Goal: Information Seeking & Learning: Learn about a topic

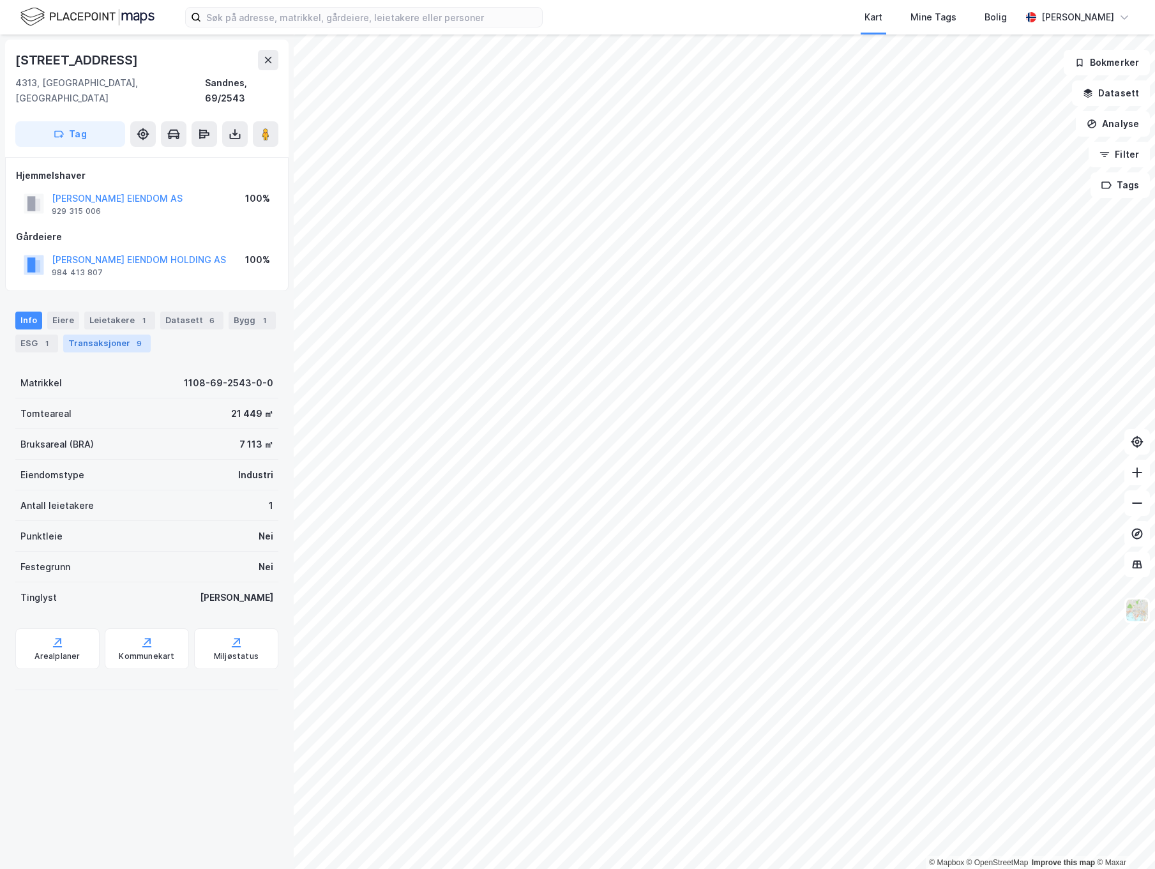
click at [122, 334] on div "Transaksjoner 9" at bounding box center [106, 343] width 87 height 18
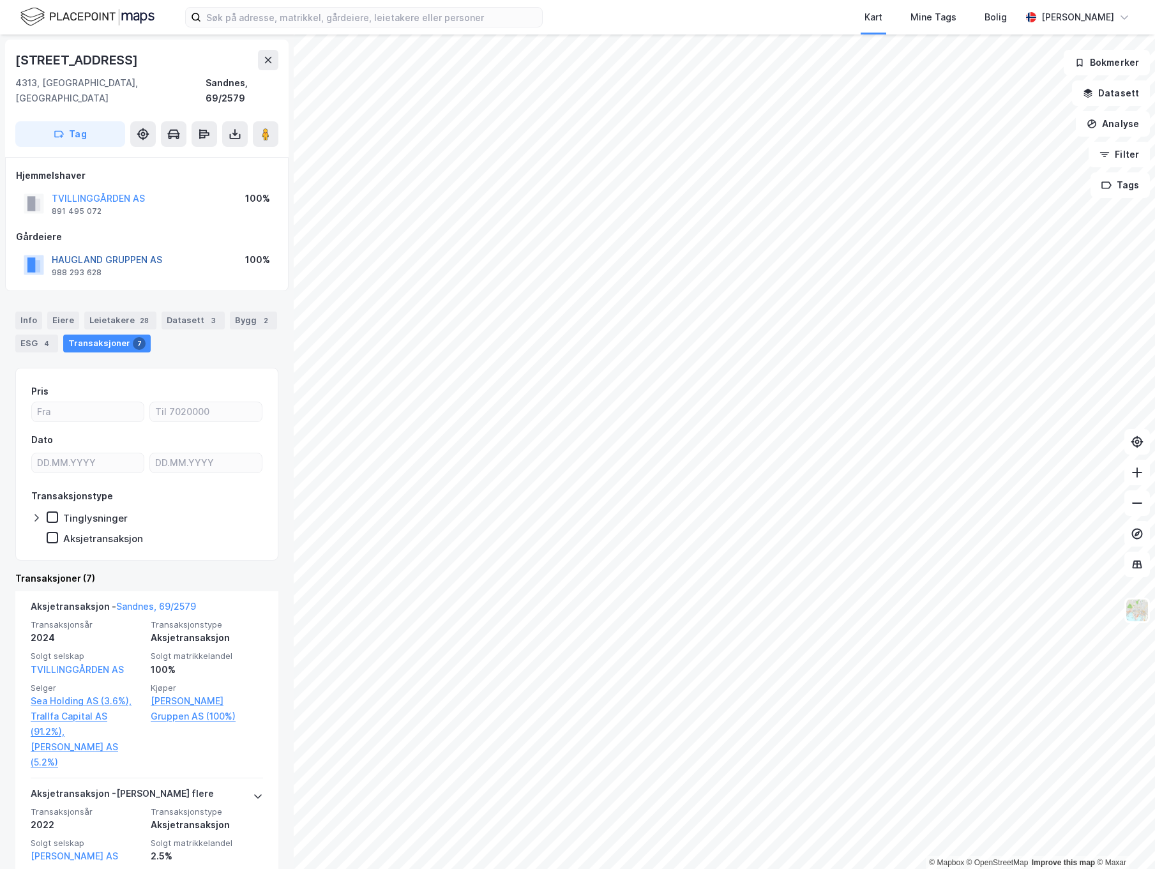
click at [0, 0] on button "HAUGLAND GRUPPEN AS" at bounding box center [0, 0] width 0 height 0
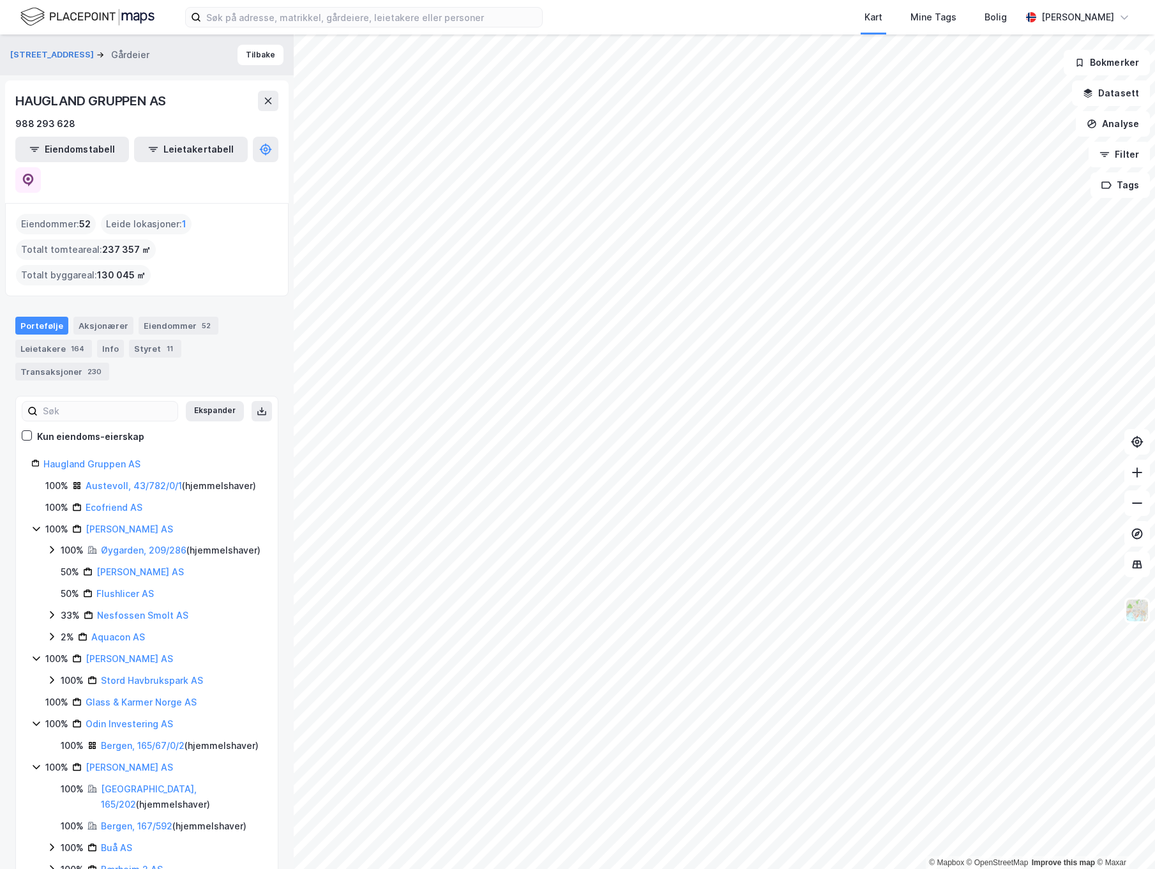
click at [186, 255] on div "Eiendommer : 52 Leide lokasjoner : 1 Totalt tomteareal : 237 357 ㎡ Totalt bygga…" at bounding box center [146, 249] width 283 height 93
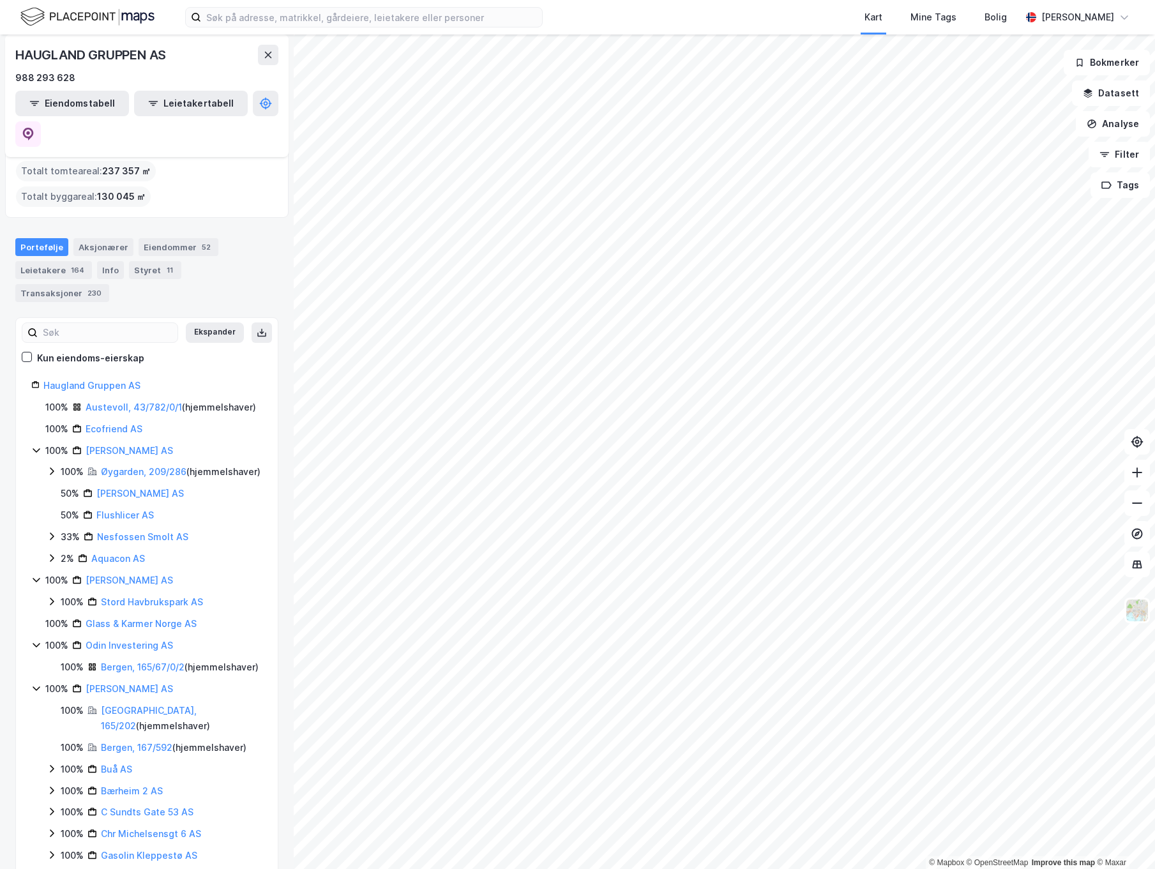
scroll to position [84, 0]
